Goal: Task Accomplishment & Management: Manage account settings

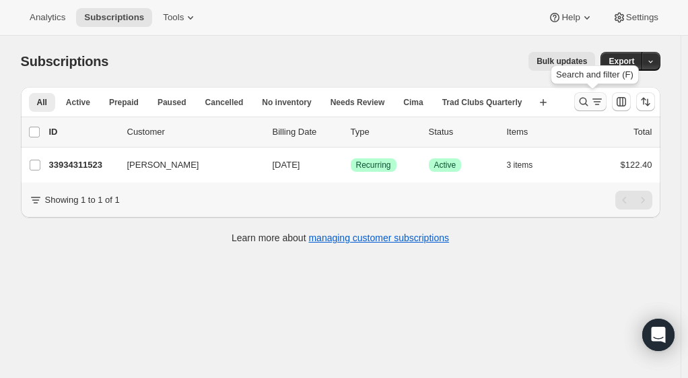
click at [587, 97] on icon "Search and filter results" at bounding box center [583, 101] width 13 height 13
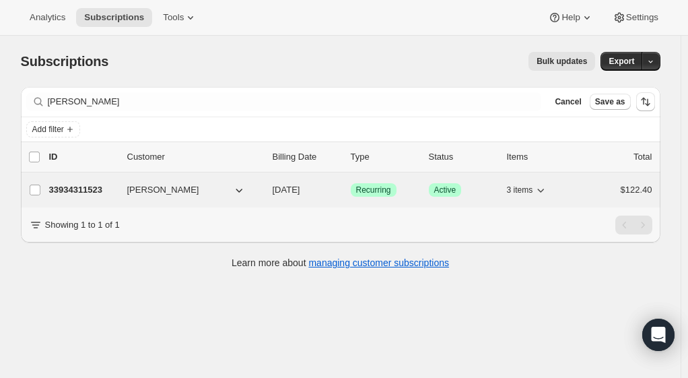
click at [93, 197] on div "33934311523 [PERSON_NAME] [DATE] Success Recurring Success Active 3 items $122.…" at bounding box center [350, 190] width 603 height 19
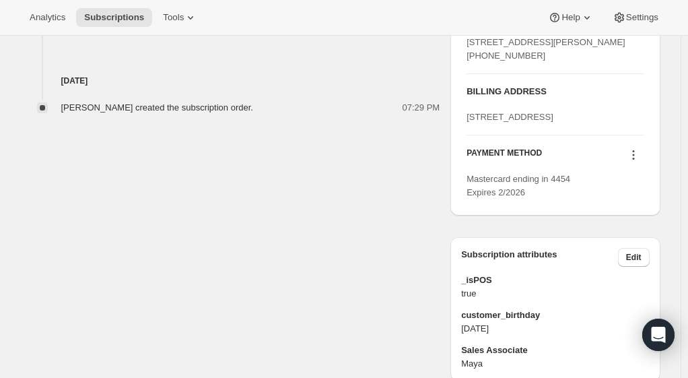
scroll to position [672, 0]
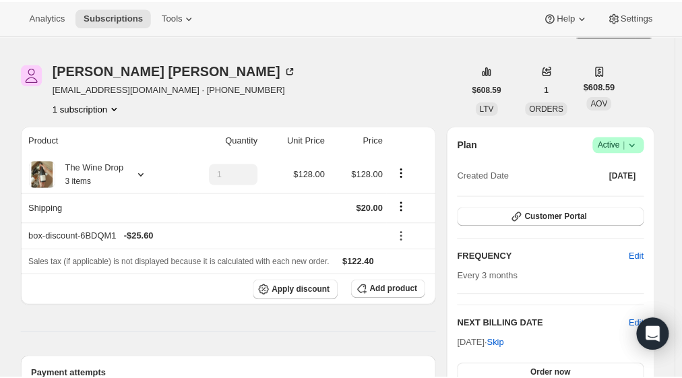
scroll to position [0, 0]
